Goal: Use online tool/utility: Utilize a website feature to perform a specific function

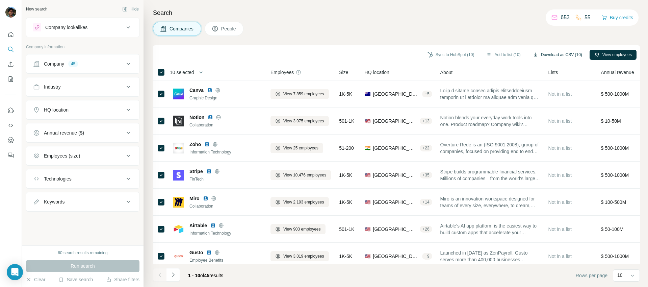
click at [552, 53] on button "Download as CSV (10)" at bounding box center [557, 55] width 59 height 10
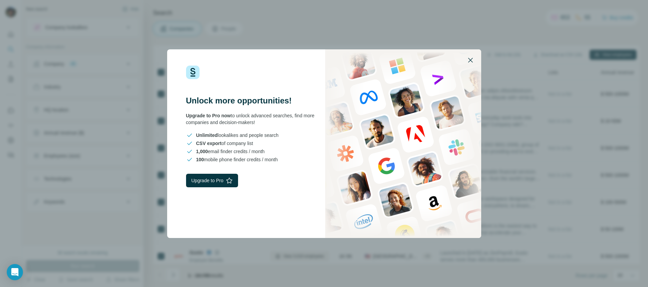
click at [469, 61] on icon "button" at bounding box center [470, 60] width 5 height 5
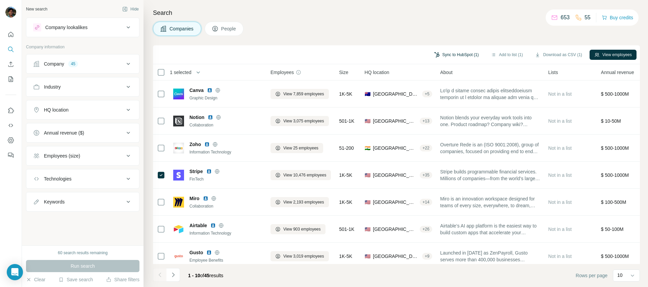
click at [464, 55] on button "Sync to HubSpot (1)" at bounding box center [456, 55] width 54 height 10
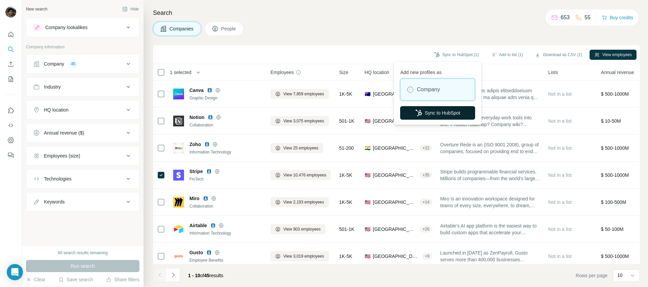
click at [450, 112] on button "Sync to HubSpot" at bounding box center [437, 113] width 75 height 14
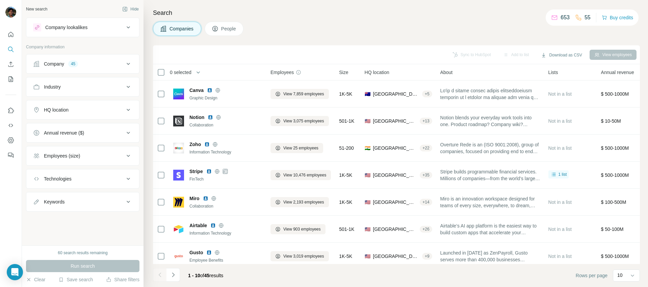
click at [122, 177] on div "Technologies" at bounding box center [78, 178] width 91 height 7
click at [103, 197] on input "text" at bounding box center [82, 195] width 99 height 12
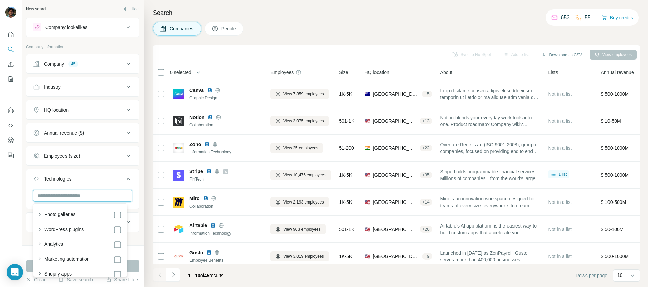
type input "*"
click at [74, 84] on div "Industry" at bounding box center [78, 86] width 91 height 7
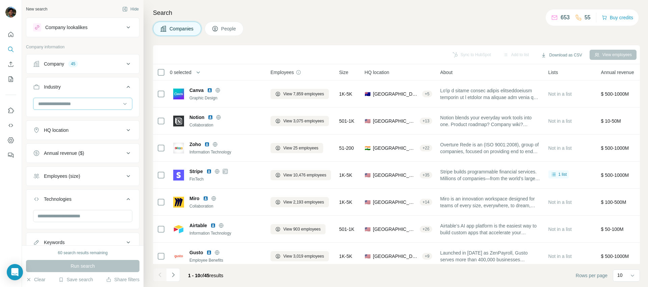
click at [70, 105] on input at bounding box center [78, 103] width 83 height 7
type input "****"
click at [58, 120] on p "Telecommunications" at bounding box center [60, 118] width 43 height 7
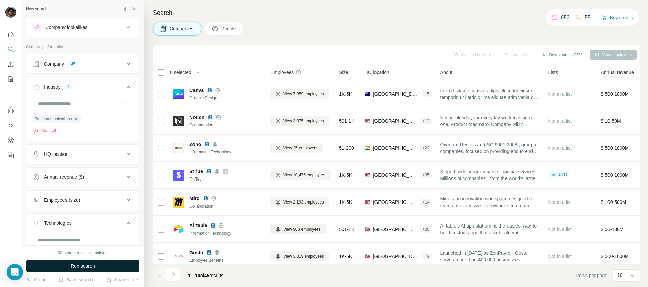
click at [81, 265] on span "Run search" at bounding box center [83, 265] width 24 height 7
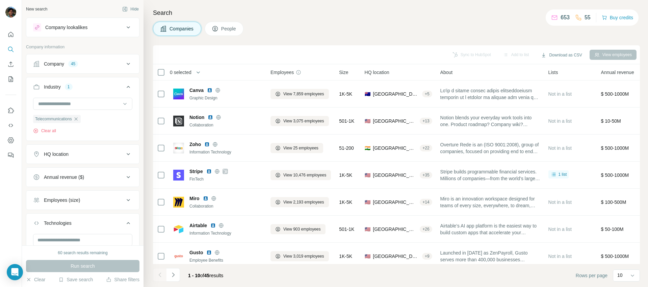
click at [118, 63] on div "Company 45" at bounding box center [78, 63] width 91 height 7
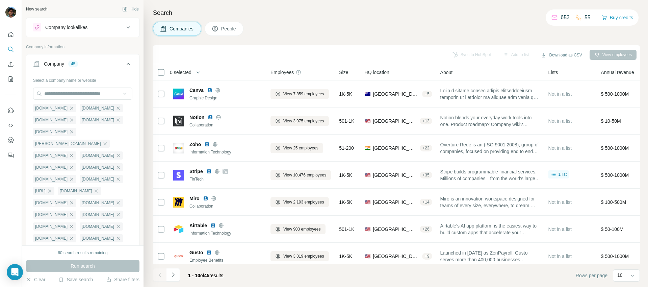
click at [124, 63] on icon at bounding box center [128, 64] width 8 height 8
